Goal: Find specific page/section: Find specific page/section

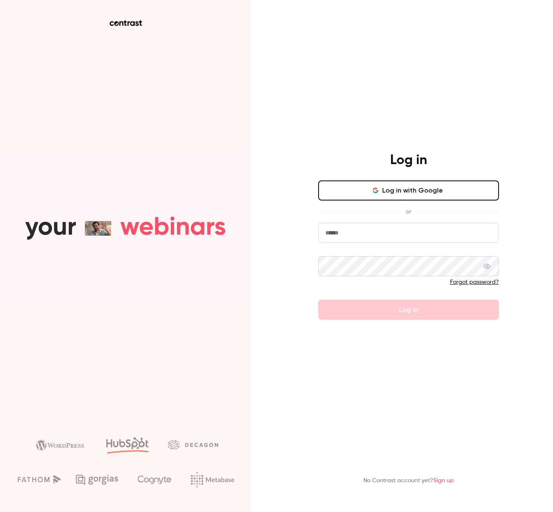
click at [418, 195] on button "Log in with Google" at bounding box center [408, 191] width 181 height 20
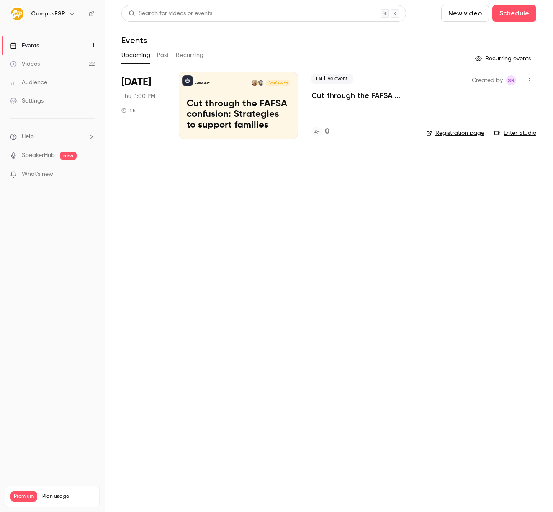
click at [32, 15] on h6 "CampusESP" at bounding box center [48, 14] width 34 height 8
click at [59, 12] on h6 "CampusESP" at bounding box center [48, 14] width 34 height 8
click at [23, 14] on img at bounding box center [16, 13] width 13 height 13
click at [70, 15] on icon "button" at bounding box center [72, 13] width 7 height 7
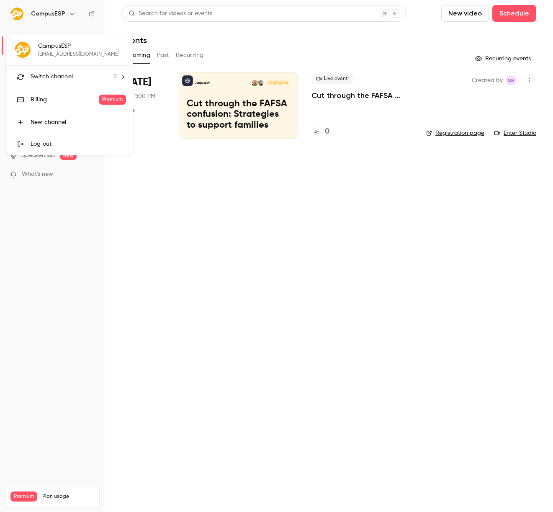
click at [64, 80] on span "Switch channel" at bounding box center [52, 76] width 42 height 9
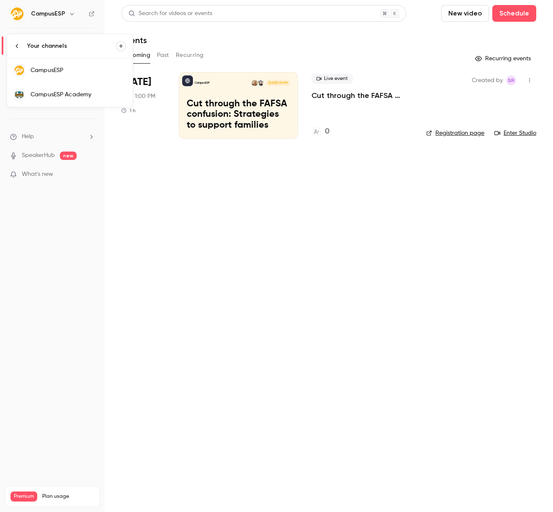
click at [63, 92] on div "CampusESP Academy" at bounding box center [79, 94] width 96 height 8
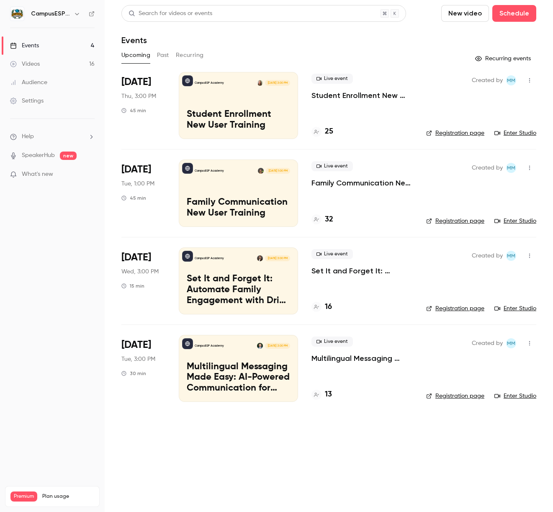
click at [163, 57] on button "Past" at bounding box center [163, 55] width 12 height 13
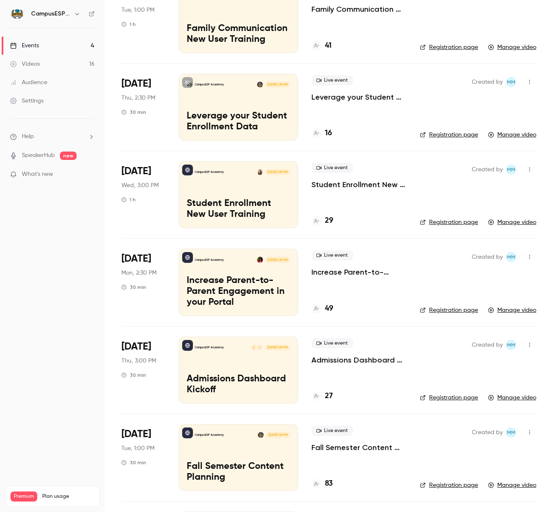
scroll to position [191, 0]
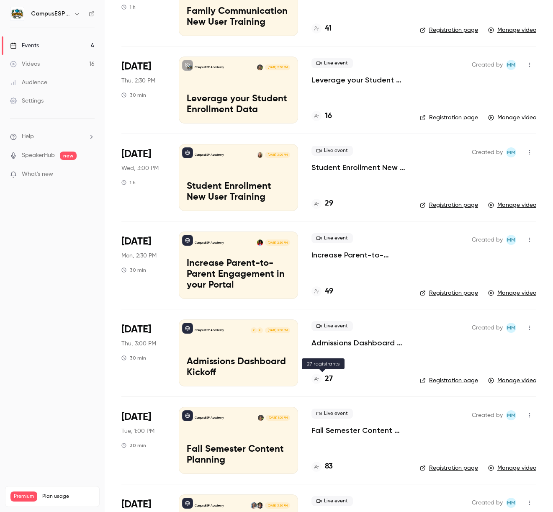
click at [327, 380] on h4 "27" at bounding box center [329, 379] width 8 height 11
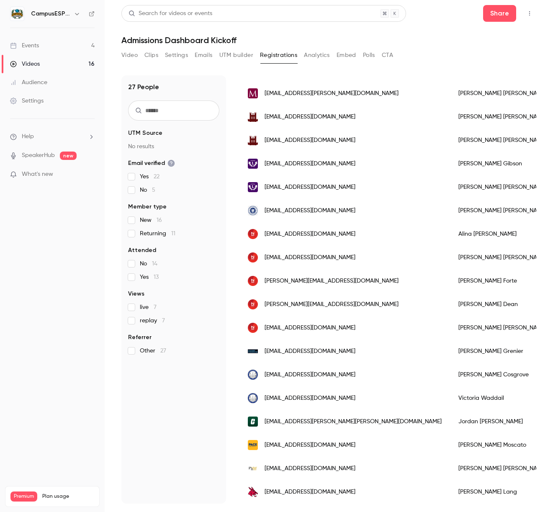
scroll to position [291, 0]
click at [173, 8] on div "Search for videos or events" at bounding box center [263, 13] width 285 height 17
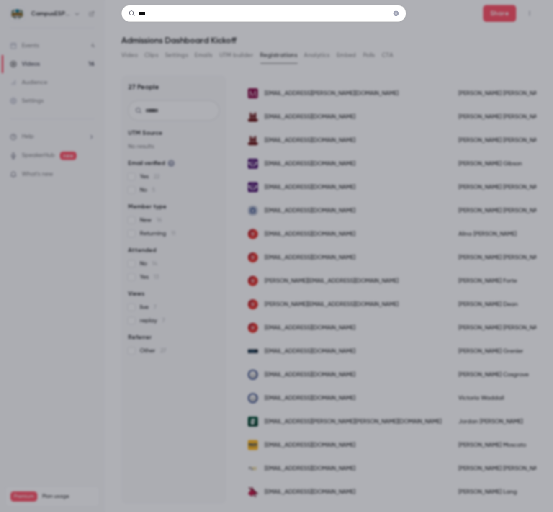
type input "***"
click at [401, 40] on div "***" at bounding box center [276, 256] width 553 height 512
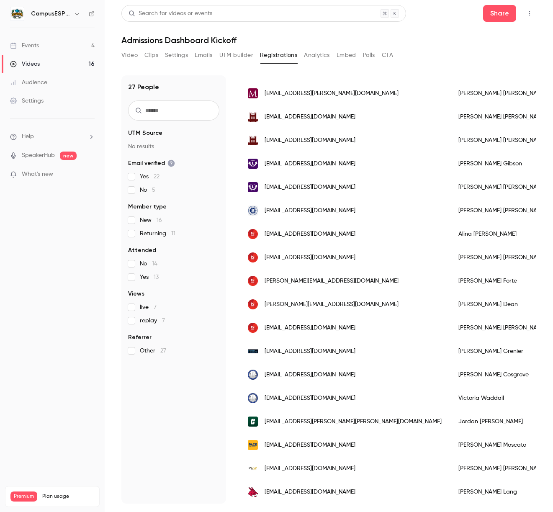
click at [175, 118] on input "text" at bounding box center [173, 111] width 91 height 20
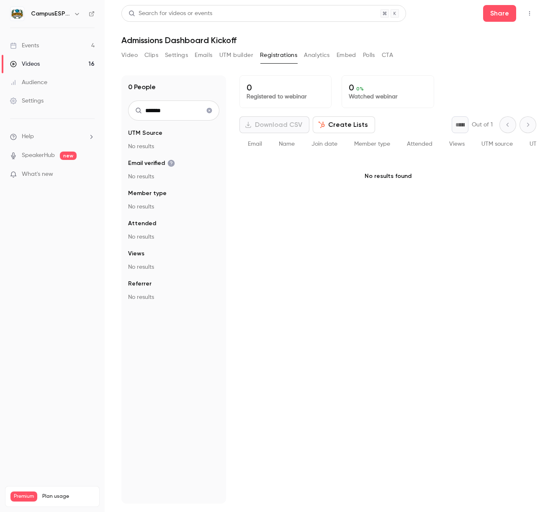
type input "*******"
click at [211, 112] on icon "Clear search" at bounding box center [209, 110] width 5 height 5
